Goal: Task Accomplishment & Management: Manage account settings

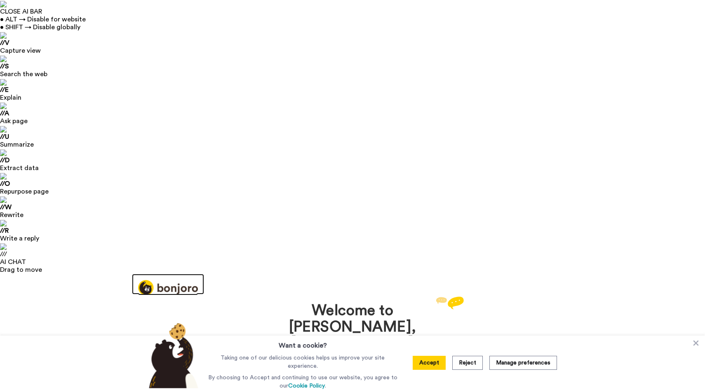
click at [172, 280] on img at bounding box center [168, 287] width 60 height 15
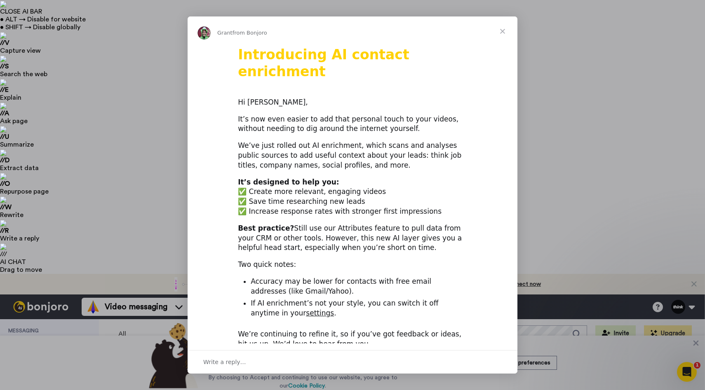
click at [503, 27] on span "Close" at bounding box center [503, 31] width 30 height 30
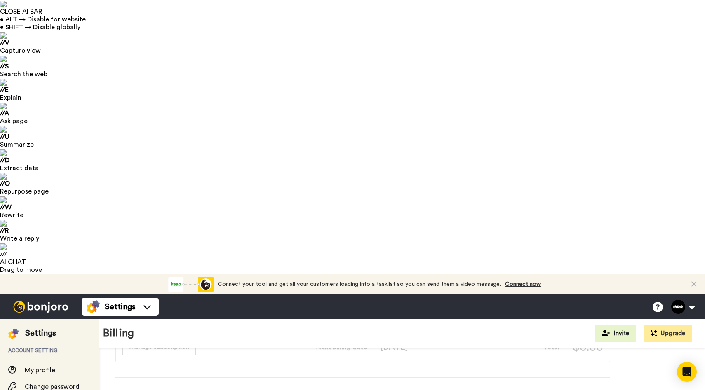
scroll to position [370, 0]
